Goal: Task Accomplishment & Management: Use online tool/utility

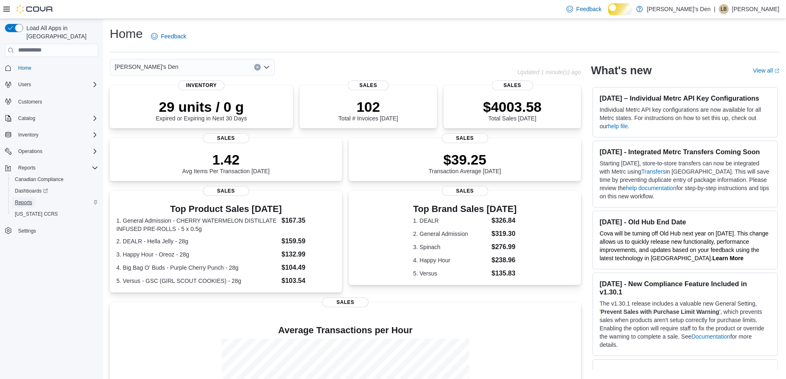
click at [30, 199] on span "Reports" at bounding box center [23, 202] width 17 height 7
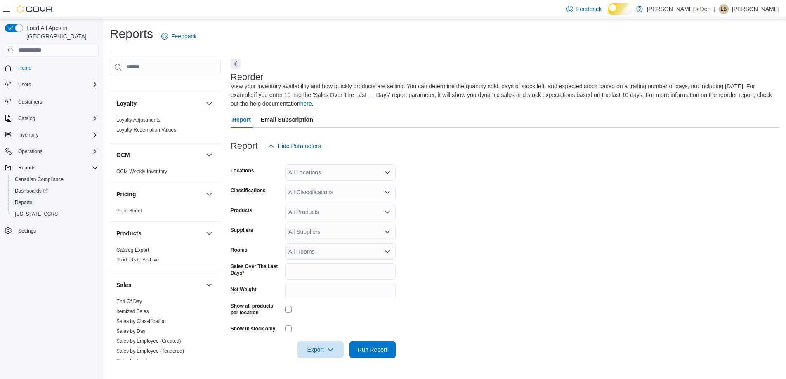
scroll to position [536, 0]
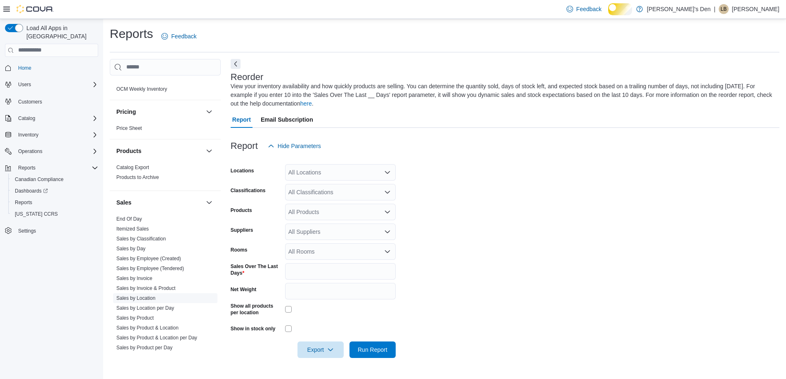
click at [146, 301] on link "Sales by Location" at bounding box center [135, 298] width 39 height 6
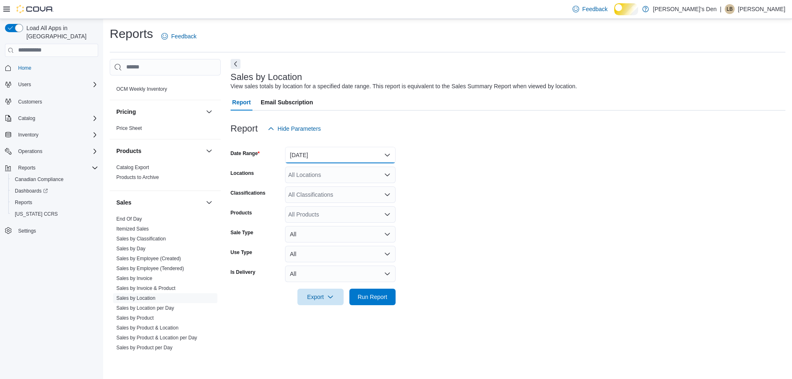
click at [321, 163] on button "[DATE]" at bounding box center [340, 155] width 111 height 17
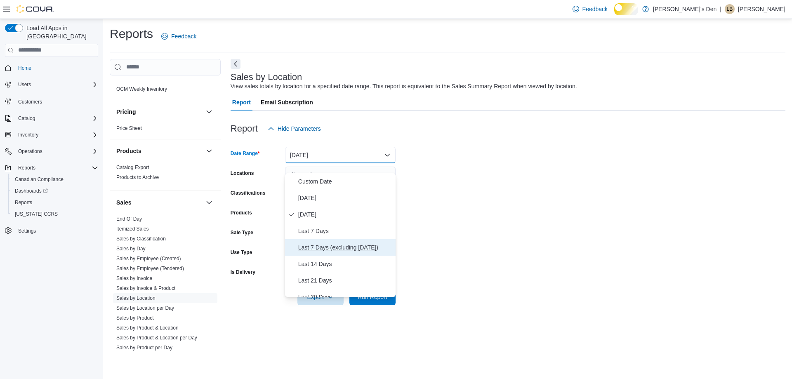
click at [319, 253] on span "Last 7 Days (excluding [DATE])" at bounding box center [345, 248] width 94 height 10
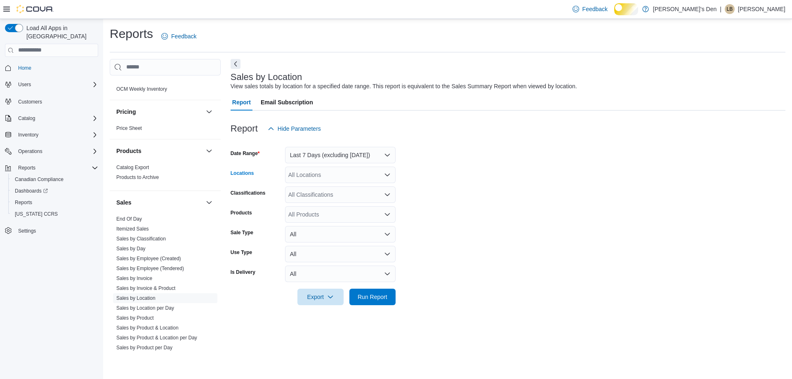
click at [324, 183] on div "All Locations" at bounding box center [340, 175] width 111 height 17
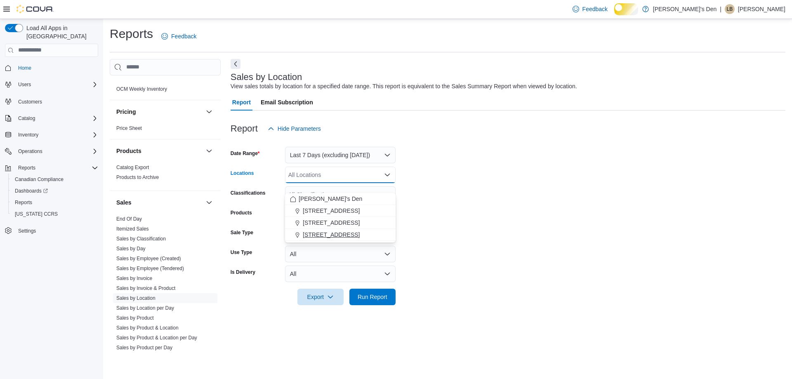
click at [317, 234] on span "[STREET_ADDRESS]" at bounding box center [331, 235] width 57 height 8
click at [521, 251] on form "Date Range Last 7 Days (excluding [DATE]) Locations [STREET_ADDRESS] Combo box.…" at bounding box center [508, 221] width 555 height 168
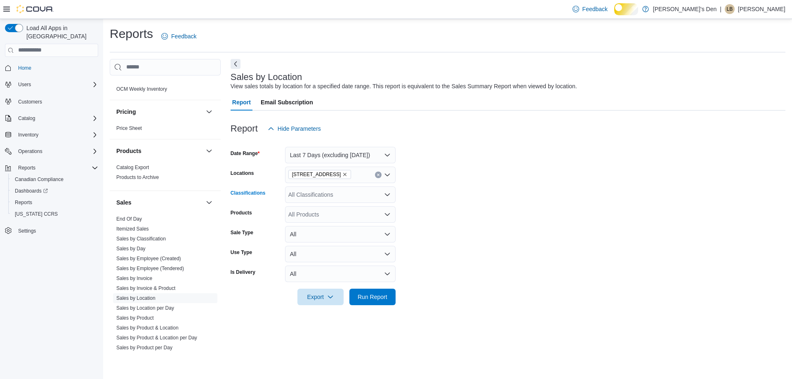
click at [386, 198] on icon "Open list of options" at bounding box center [387, 194] width 7 height 7
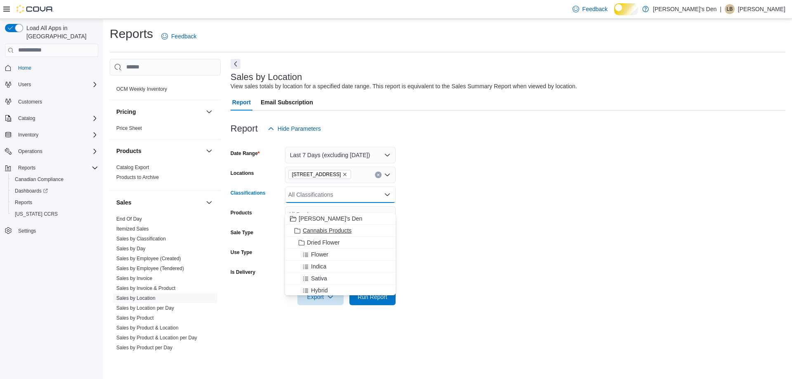
click at [352, 232] on span "Cannabis Products" at bounding box center [327, 231] width 49 height 8
click at [545, 232] on form "Date Range Last 7 Days (excluding [DATE]) Locations [STREET_ADDRESS] Classifica…" at bounding box center [508, 221] width 555 height 168
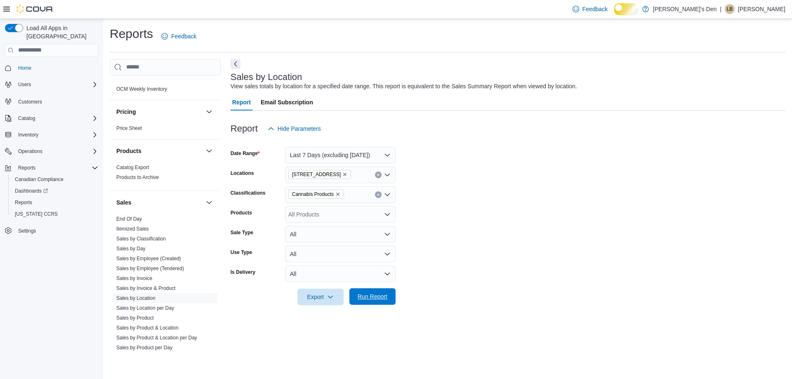
click at [376, 301] on span "Run Report" at bounding box center [373, 297] width 30 height 8
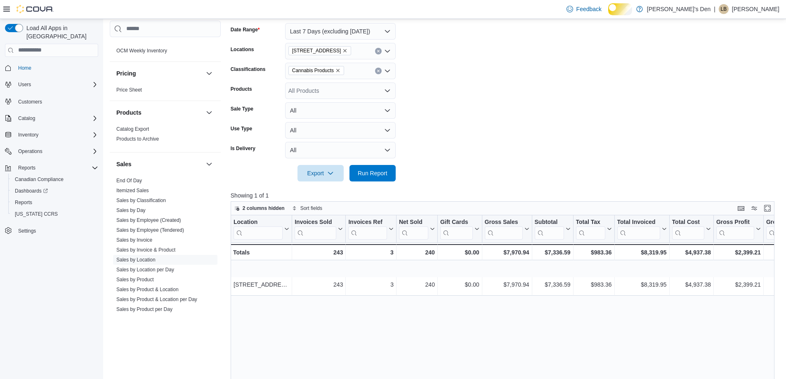
scroll to position [41, 0]
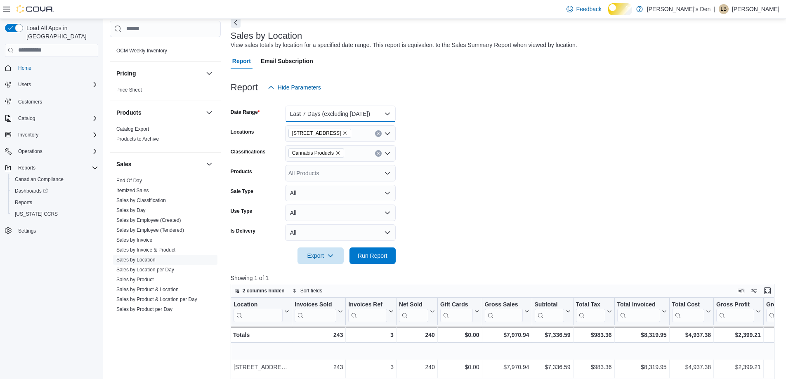
click at [375, 122] on button "Last 7 Days (excluding [DATE])" at bounding box center [340, 114] width 111 height 17
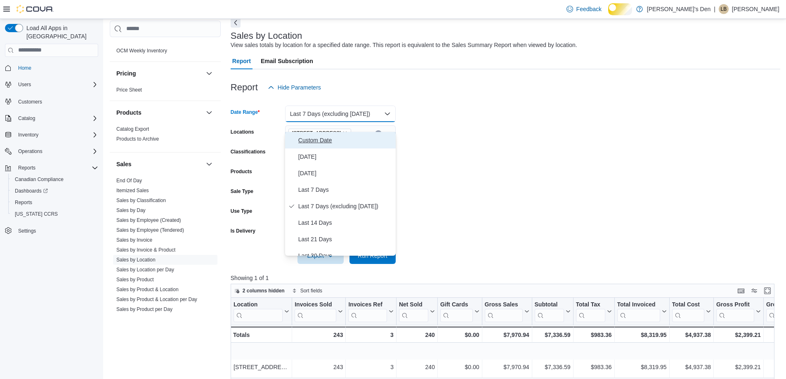
click at [337, 142] on span "Custom Date" at bounding box center [345, 140] width 94 height 10
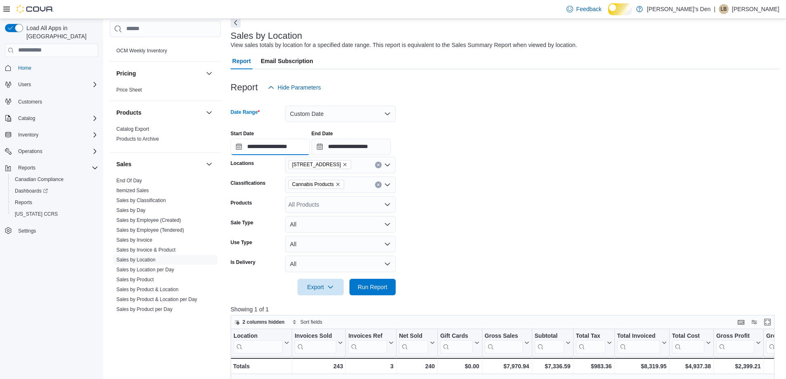
click at [238, 155] on input "**********" at bounding box center [270, 147] width 79 height 17
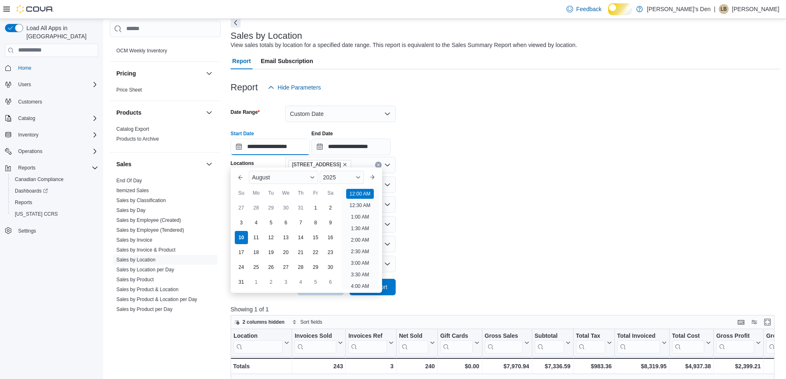
scroll to position [26, 0]
click at [256, 225] on div "4" at bounding box center [256, 222] width 14 height 14
type input "**********"
click at [328, 155] on input "**********" at bounding box center [351, 147] width 79 height 17
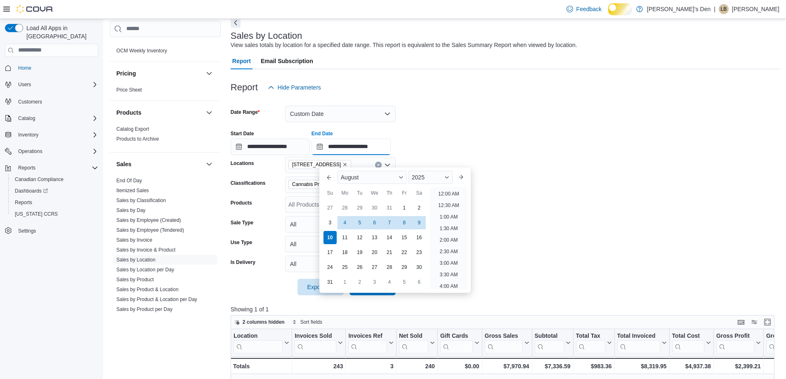
scroll to position [454, 0]
click at [330, 236] on div "10" at bounding box center [330, 237] width 14 height 14
click at [552, 233] on form "**********" at bounding box center [506, 196] width 550 height 200
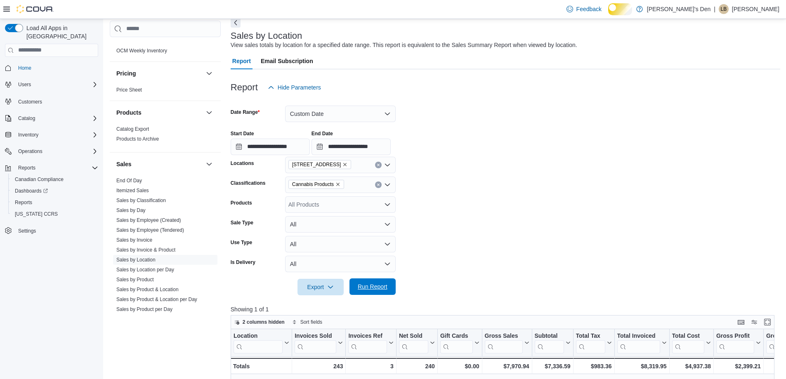
click at [378, 291] on span "Run Report" at bounding box center [373, 287] width 30 height 8
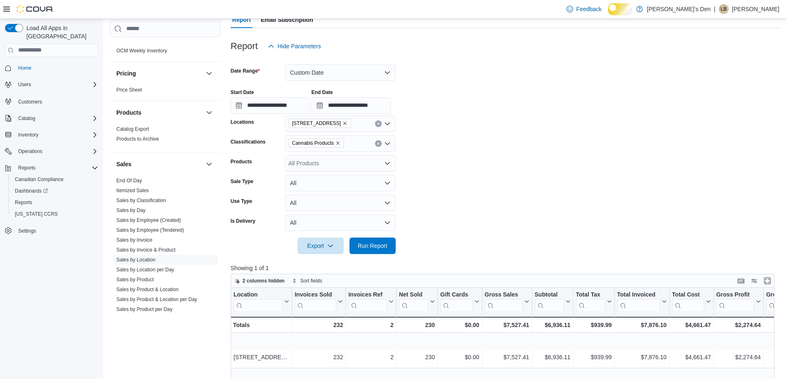
scroll to position [41, 0]
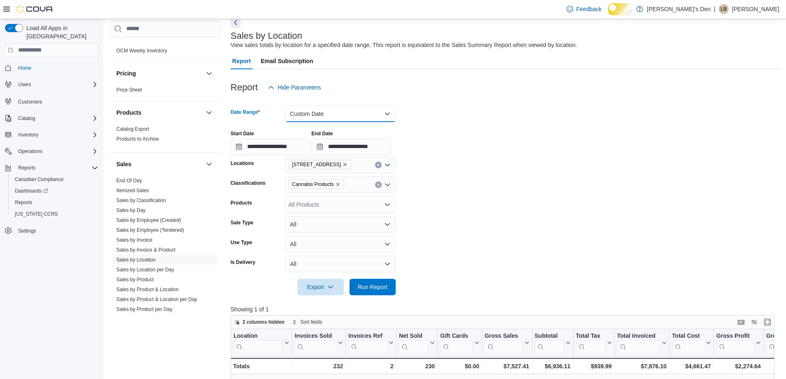
click at [354, 122] on button "Custom Date" at bounding box center [340, 114] width 111 height 17
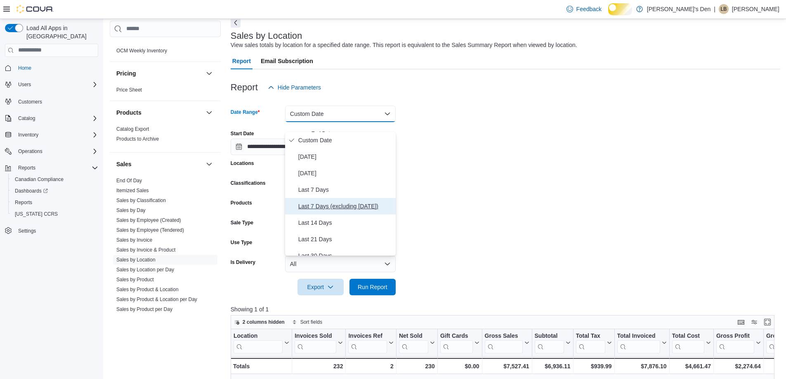
click at [332, 211] on span "Last 7 Days (excluding [DATE])" at bounding box center [345, 206] width 94 height 10
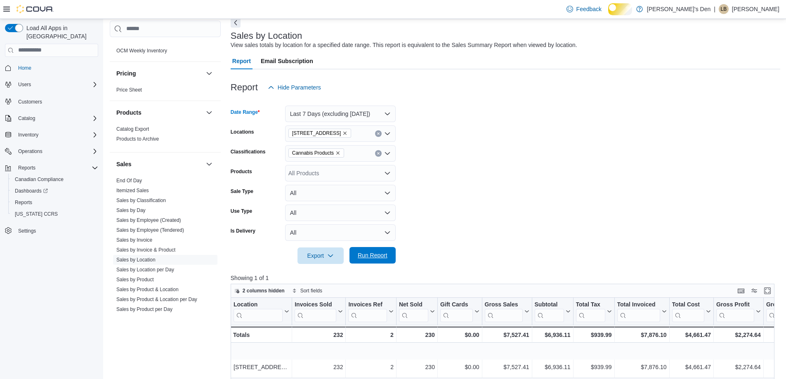
click at [370, 264] on span "Run Report" at bounding box center [372, 255] width 36 height 17
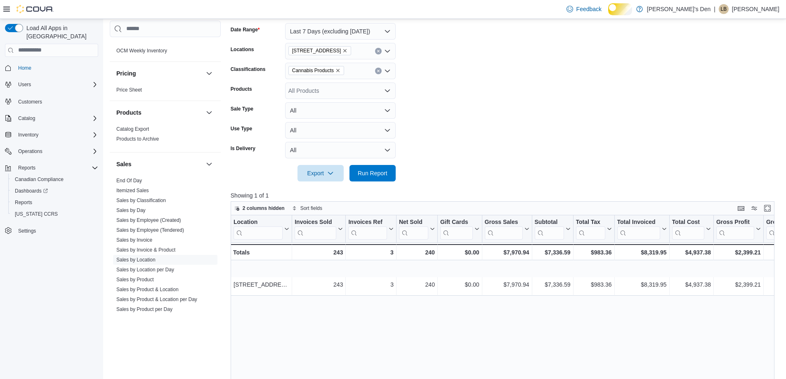
scroll to position [165, 0]
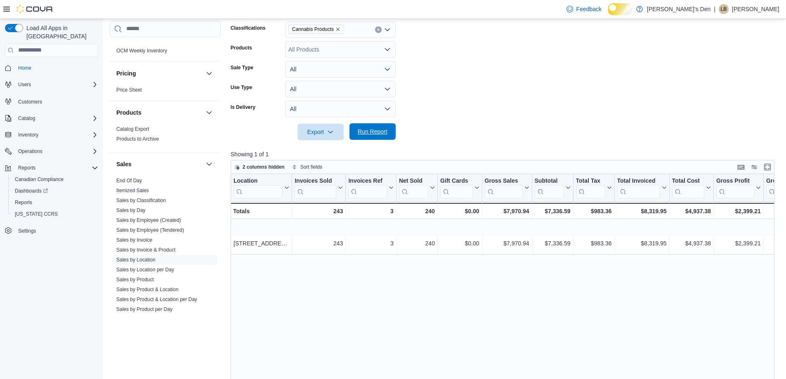
click at [378, 136] on span "Run Report" at bounding box center [373, 131] width 30 height 8
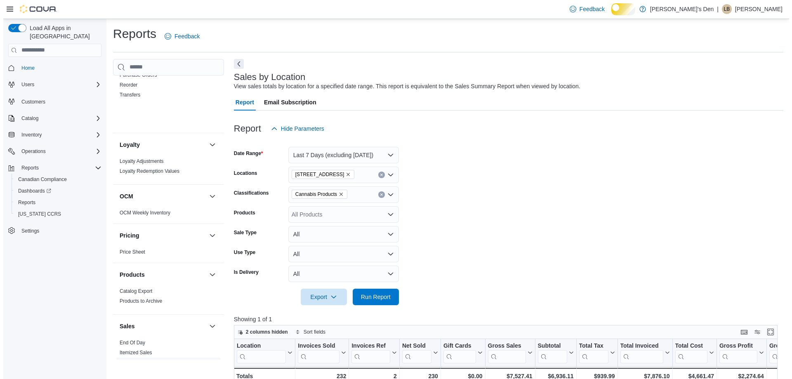
scroll to position [371, 0]
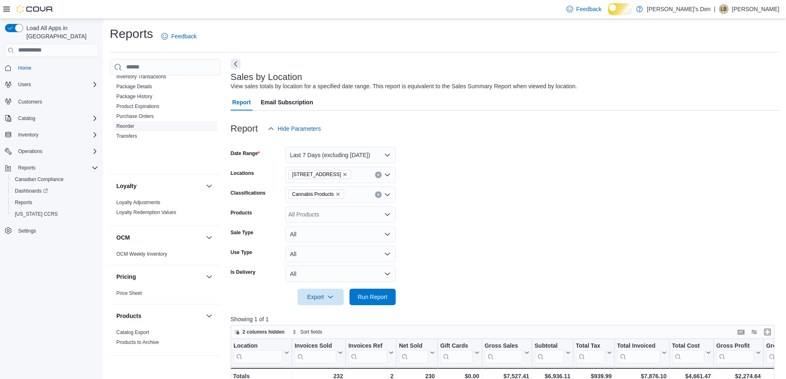
click at [134, 129] on link "Reorder" at bounding box center [125, 126] width 18 height 6
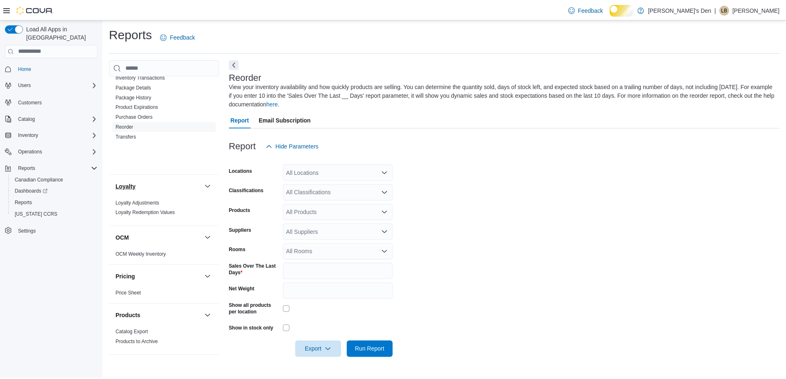
scroll to position [28, 0]
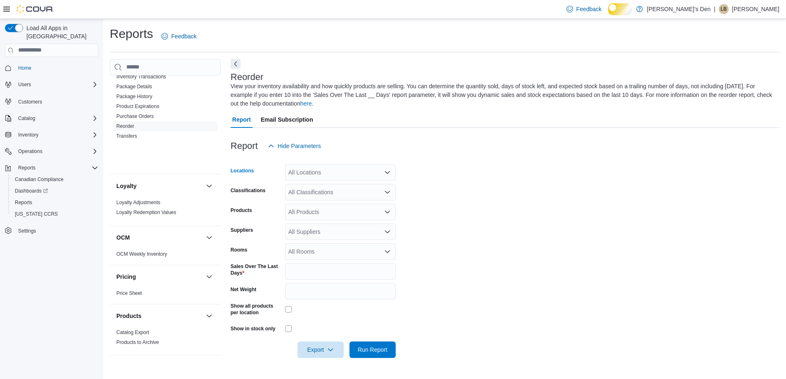
click at [349, 164] on div "All Locations" at bounding box center [340, 172] width 111 height 17
click at [329, 228] on span "[STREET_ADDRESS]" at bounding box center [331, 232] width 57 height 8
click at [439, 201] on form "Locations [STREET_ADDRESS] Classifications All Classifications Products All Pro…" at bounding box center [505, 256] width 549 height 204
click at [352, 184] on div "All Classifications" at bounding box center [340, 192] width 111 height 17
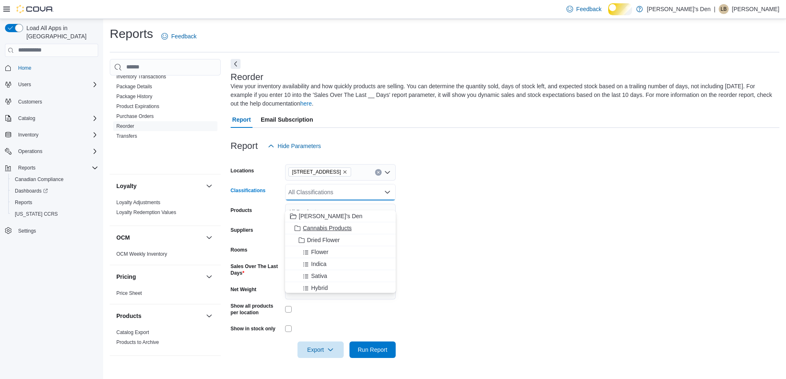
click at [347, 224] on span "Cannabis Products" at bounding box center [327, 228] width 49 height 8
click at [434, 201] on form "Locations [STREET_ADDRESS] Classifications Cannabis Products Combo box. Selecte…" at bounding box center [505, 256] width 549 height 204
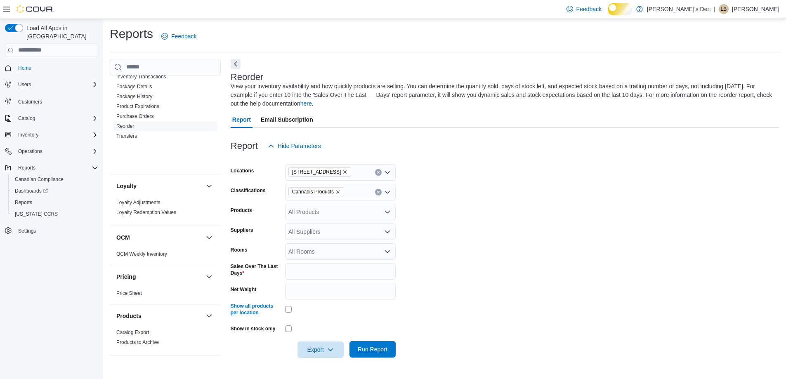
click at [369, 354] on span "Run Report" at bounding box center [373, 349] width 30 height 8
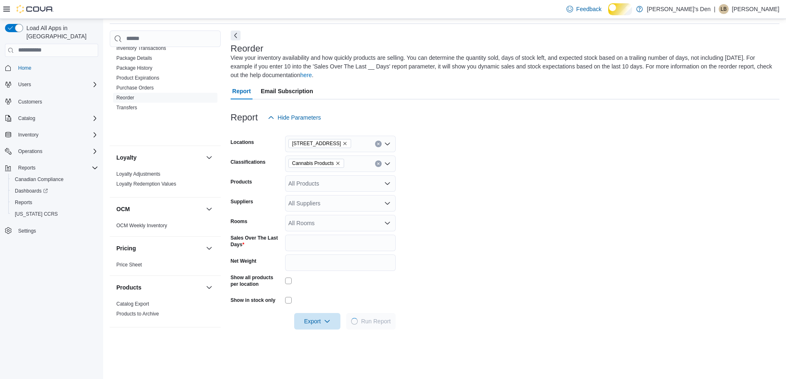
click at [740, 161] on form "Locations [STREET_ADDRESS] Classifications Cannabis Products Products All Produ…" at bounding box center [505, 228] width 549 height 204
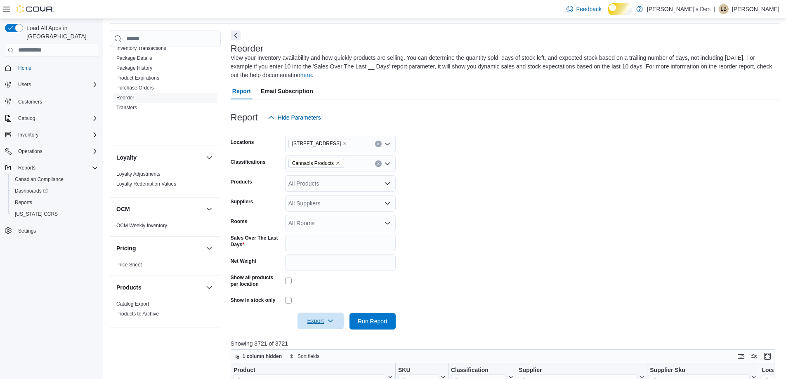
click at [310, 329] on span "Export" at bounding box center [320, 321] width 36 height 17
click at [310, 294] on span "Export to Excel" at bounding box center [310, 297] width 37 height 7
